Goal: Book appointment/travel/reservation

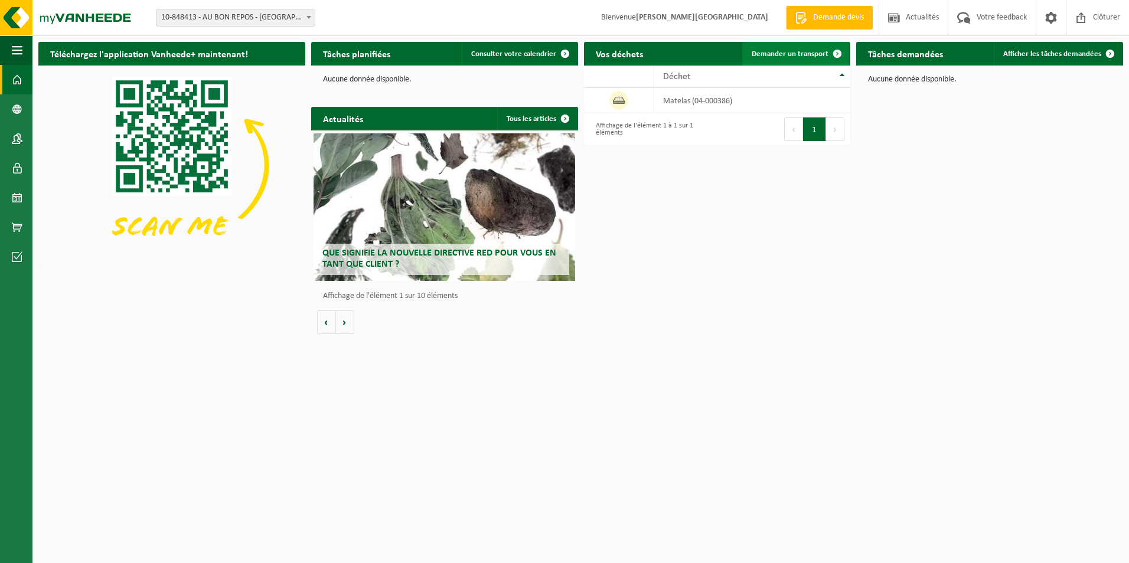
click at [813, 54] on span "Demander un transport" at bounding box center [789, 54] width 77 height 8
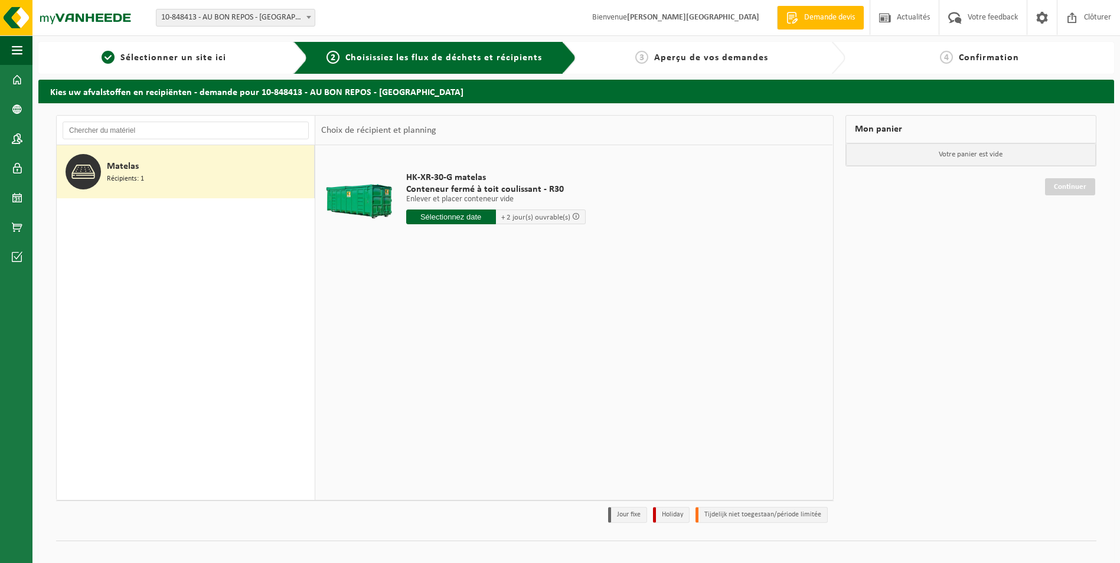
click at [469, 220] on input "text" at bounding box center [451, 217] width 90 height 15
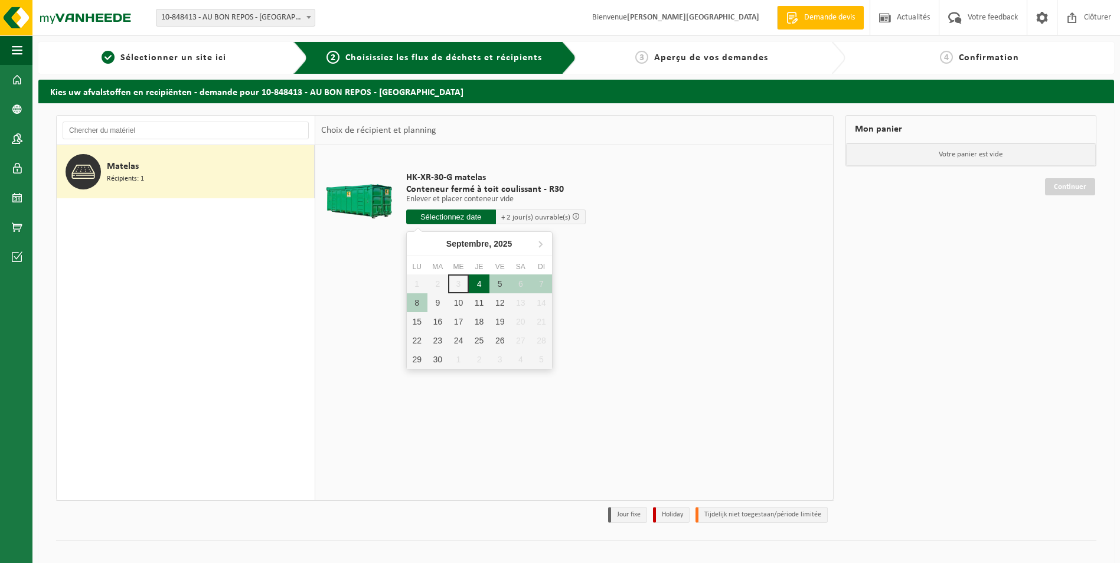
click at [480, 283] on div "4" at bounding box center [479, 283] width 21 height 19
type input "à partir de 2025-09-04"
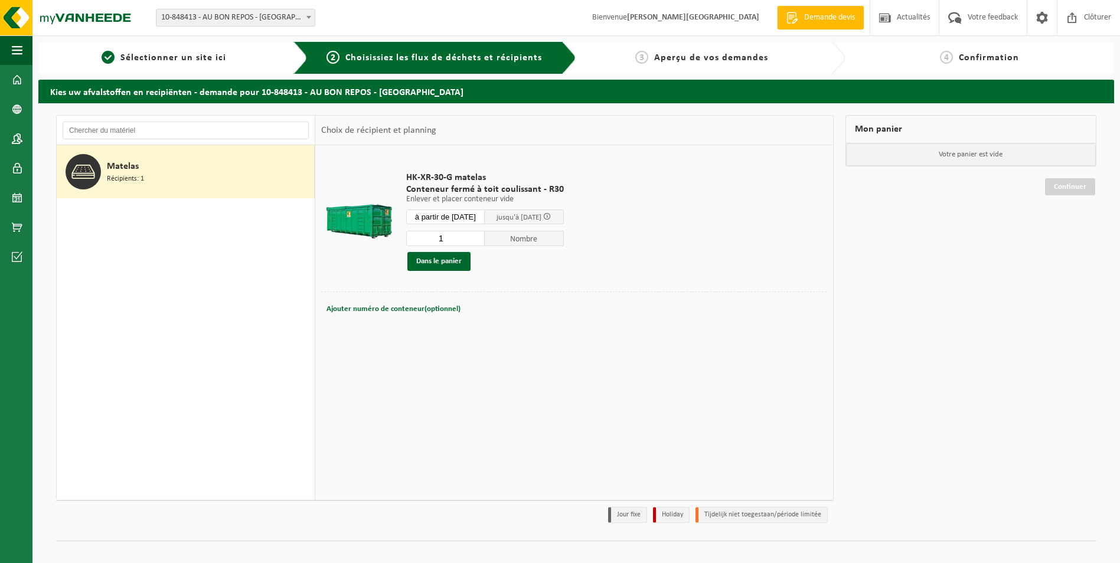
click at [469, 217] on input "à partir de 2025-09-04" at bounding box center [445, 217] width 79 height 15
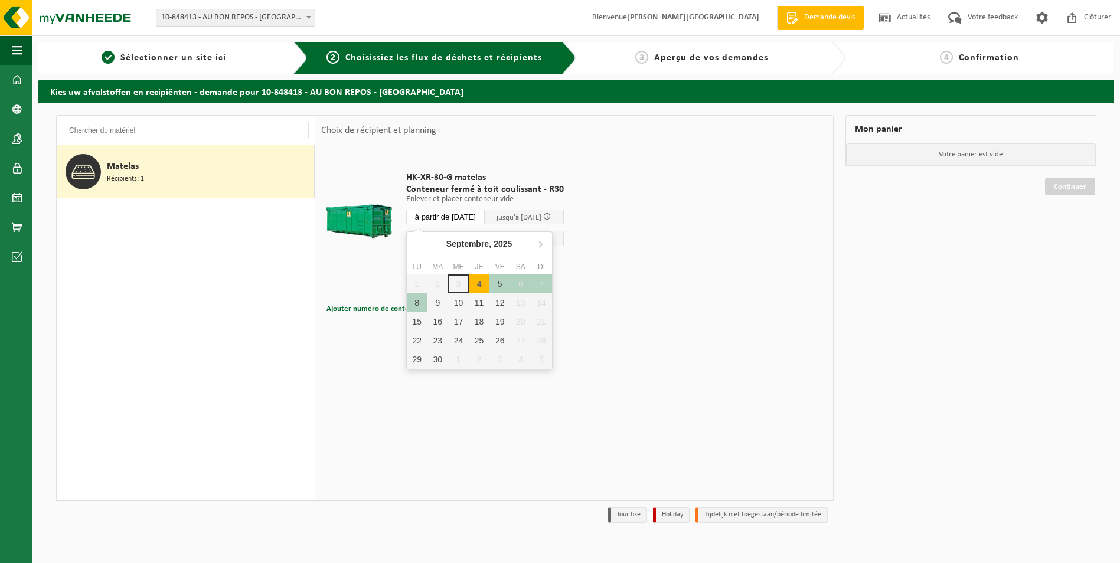
click at [479, 282] on div "4" at bounding box center [479, 283] width 21 height 19
click at [480, 286] on div "4" at bounding box center [479, 283] width 21 height 19
type input "à partir de 2025-09-04"
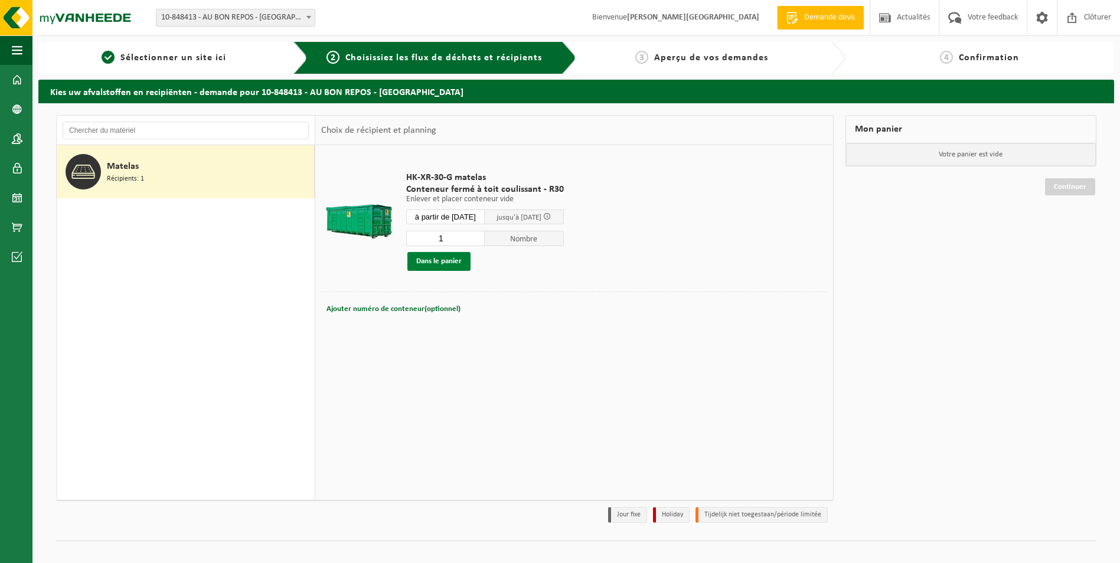
click at [462, 262] on button "Dans le panier" at bounding box center [438, 261] width 63 height 19
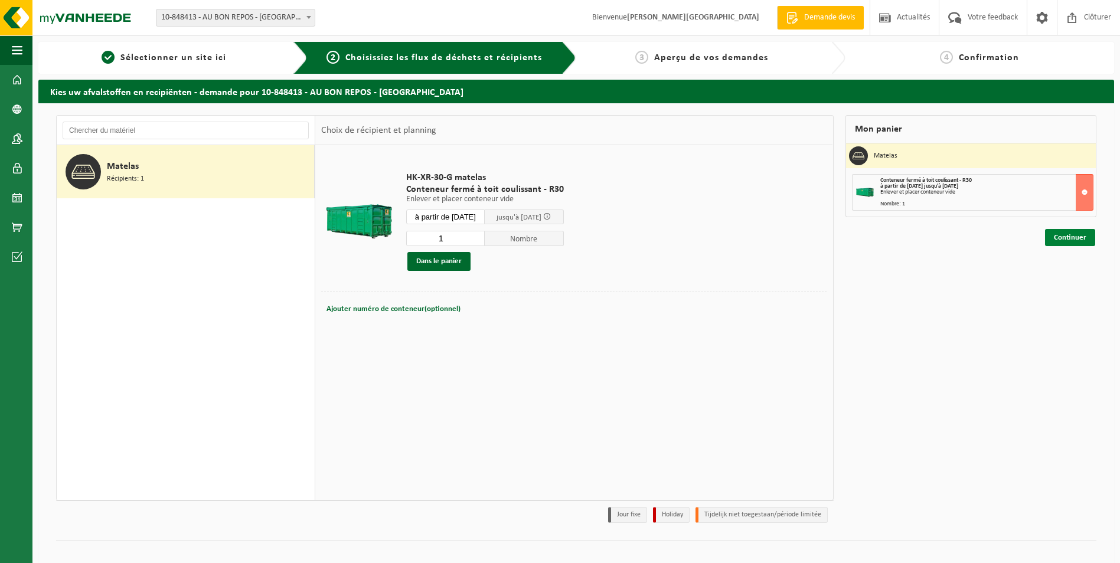
click at [1060, 243] on link "Continuer" at bounding box center [1070, 237] width 50 height 17
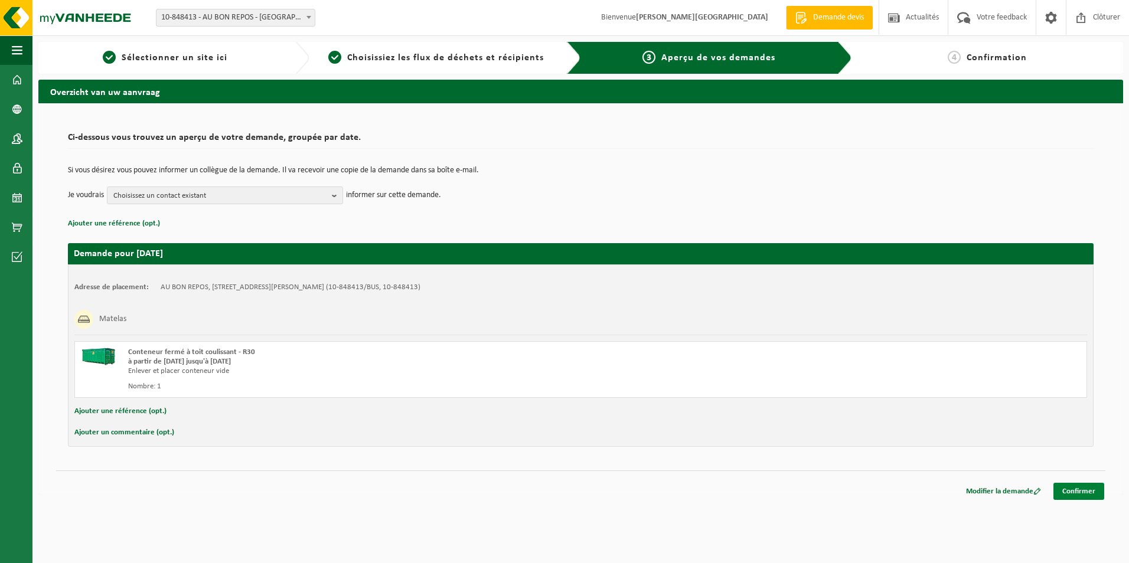
click at [1076, 489] on link "Confirmer" at bounding box center [1078, 491] width 51 height 17
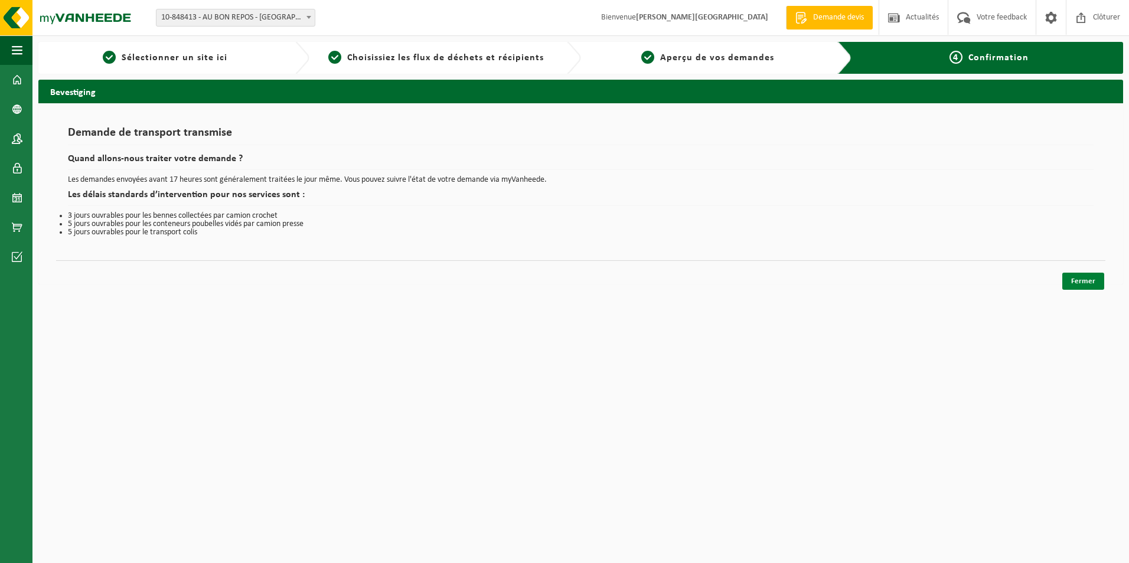
click at [1081, 283] on link "Fermer" at bounding box center [1083, 281] width 42 height 17
